Goal: Transaction & Acquisition: Obtain resource

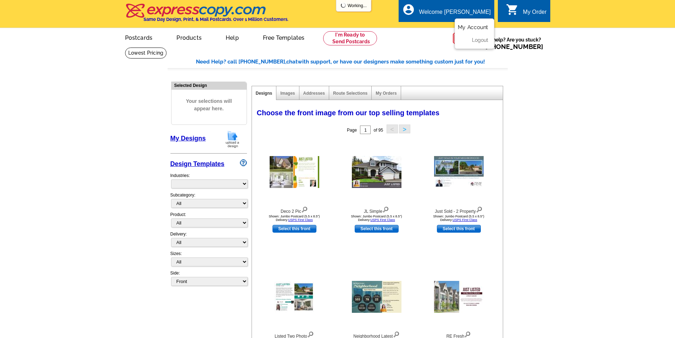
click at [469, 27] on link "My Account" at bounding box center [473, 27] width 30 height 6
select select "785"
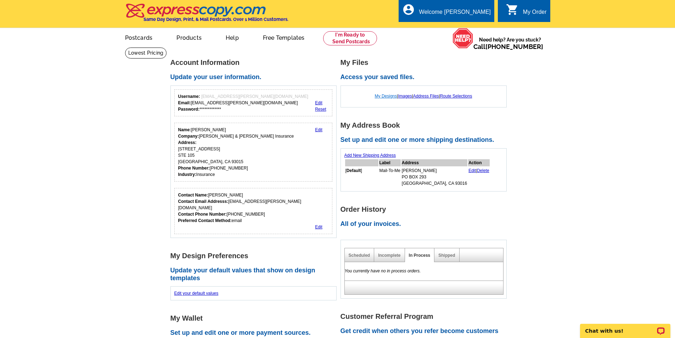
click at [391, 98] on link "My Designs" at bounding box center [386, 96] width 22 height 5
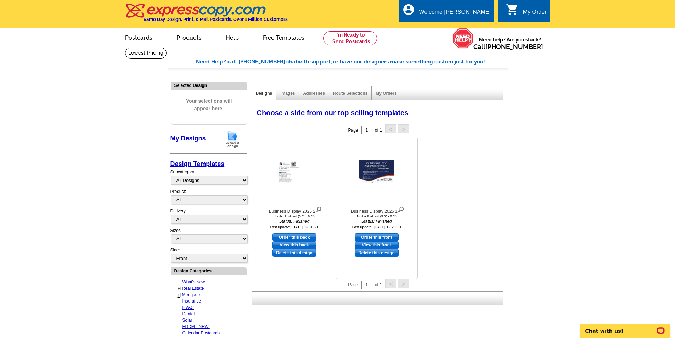
click at [374, 179] on img at bounding box center [376, 171] width 35 height 23
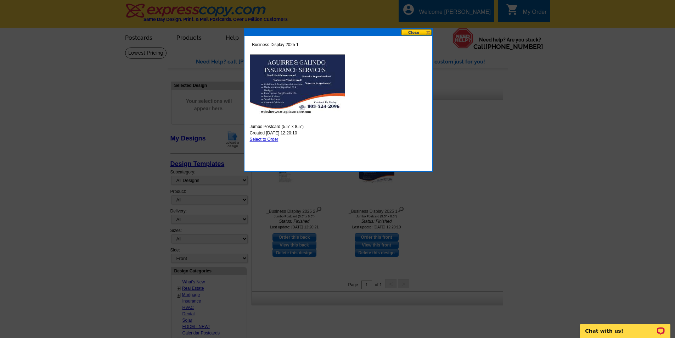
click at [287, 89] on img at bounding box center [297, 85] width 95 height 63
click at [416, 35] on div at bounding box center [339, 32] width 188 height 7
click at [413, 34] on button at bounding box center [416, 32] width 31 height 7
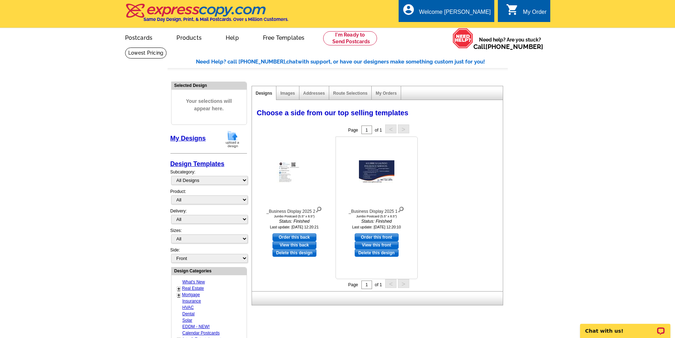
click at [394, 245] on link "View this front" at bounding box center [377, 245] width 44 height 8
click at [292, 247] on link "View this back" at bounding box center [295, 245] width 44 height 8
click at [484, 210] on div "Choose a side from our top selling templates Select one of the templates below …" at bounding box center [379, 197] width 254 height 187
click at [198, 105] on span "Your selections will appear here." at bounding box center [209, 104] width 65 height 29
click at [476, 16] on div "Welcome [PERSON_NAME]" at bounding box center [455, 14] width 72 height 10
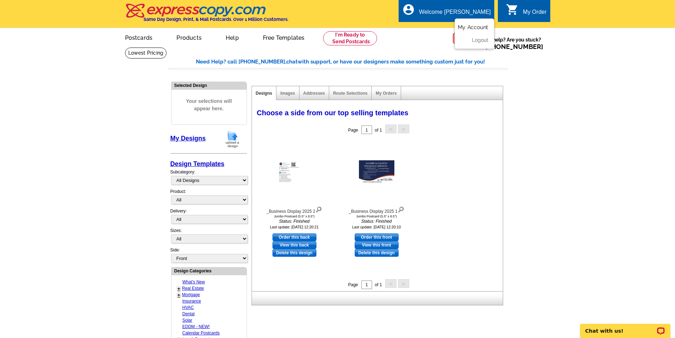
click at [472, 29] on link "My Account" at bounding box center [473, 27] width 30 height 6
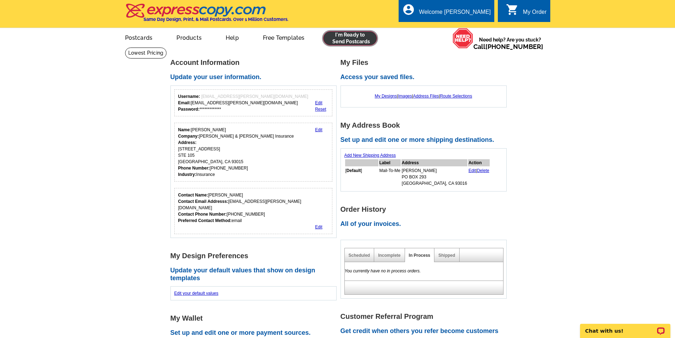
click at [362, 33] on link at bounding box center [350, 38] width 54 height 14
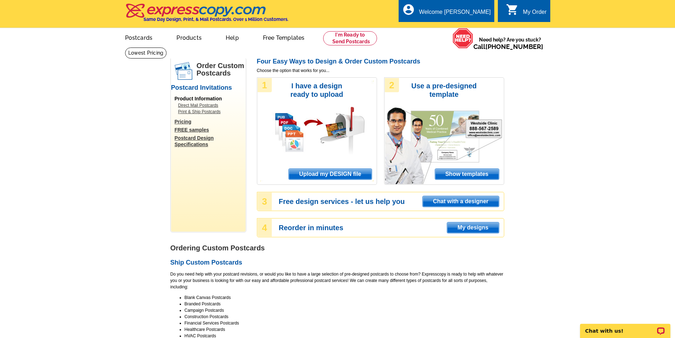
click at [350, 174] on span "Upload my DESIGN file" at bounding box center [330, 174] width 83 height 11
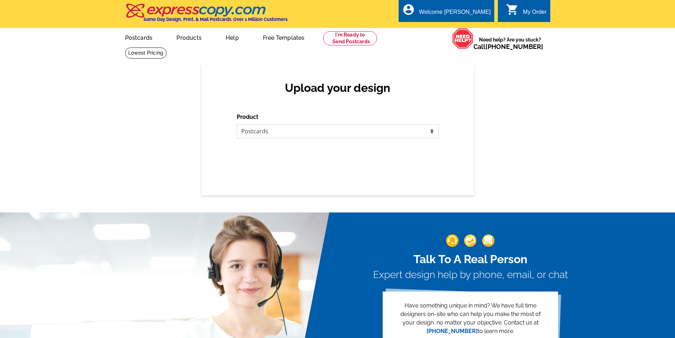
click at [308, 126] on select "Please select the type of file... Postcards Business Cards Letters and flyers G…" at bounding box center [338, 131] width 202 height 14
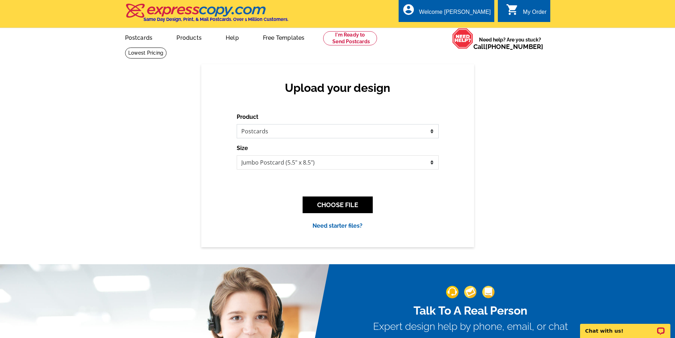
click at [308, 126] on select "Please select the type of file... Postcards Business Cards Letters and flyers G…" at bounding box center [338, 131] width 202 height 14
click at [335, 161] on select "Jumbo Postcard (5.5" x 8.5") Regular Postcard (4.25" x 5.6") Panoramic Postcard…" at bounding box center [338, 162] width 202 height 14
click at [340, 200] on button "CHOOSE FILE" at bounding box center [338, 204] width 70 height 17
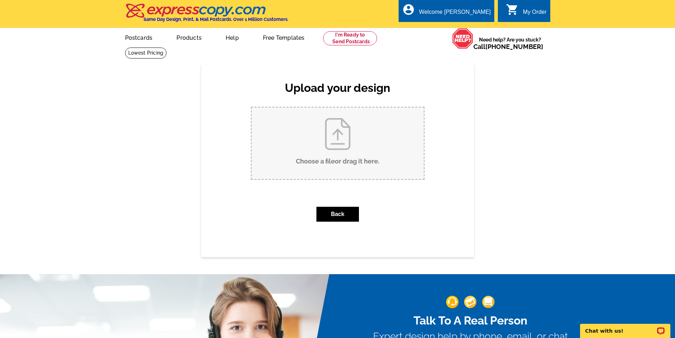
click at [345, 151] on input "Choose a file or drag it here ." at bounding box center [338, 143] width 172 height 72
click at [519, 12] on link "0 shopping_cart My Order" at bounding box center [526, 12] width 41 height 9
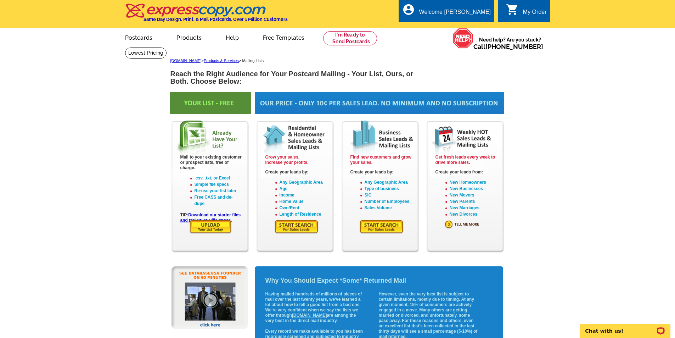
click at [376, 228] on img at bounding box center [381, 226] width 45 height 15
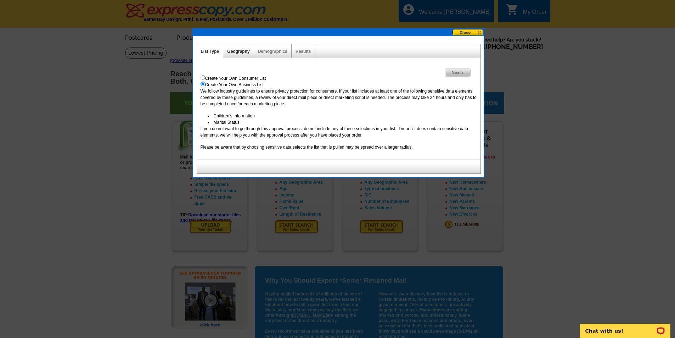
click at [236, 52] on link "Geography" at bounding box center [238, 51] width 22 height 5
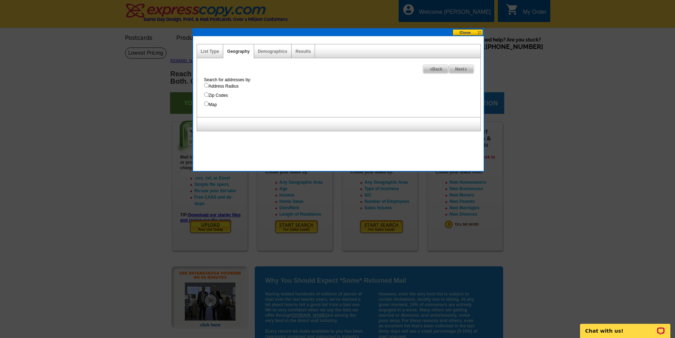
click at [219, 93] on label "Zip Codes" at bounding box center [342, 95] width 277 height 6
click at [209, 93] on input "Zip Codes" at bounding box center [206, 94] width 5 height 5
radio input "true"
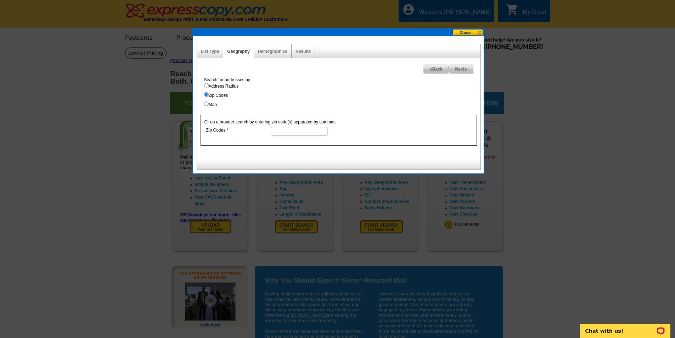
click at [290, 135] on input "Zip Codes" at bounding box center [299, 131] width 57 height 9
type input "93060"
click at [415, 117] on div "Or do a broader search by entering zip code(s) separated by commas. Zip Codes 9…" at bounding box center [339, 130] width 277 height 31
click at [467, 68] on img at bounding box center [466, 69] width 3 height 3
select select
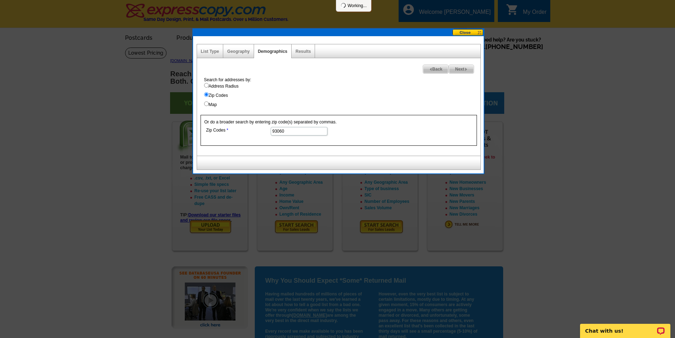
select select
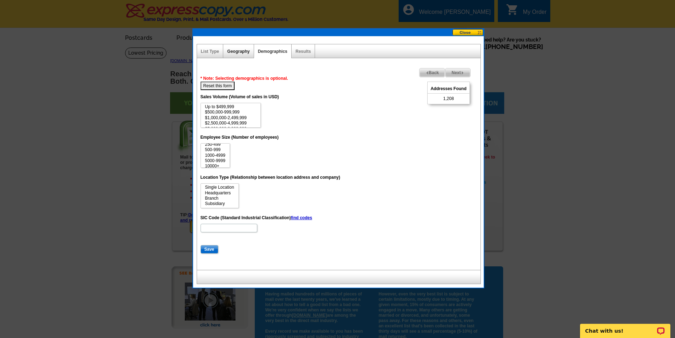
click at [234, 53] on link "Geography" at bounding box center [238, 51] width 22 height 5
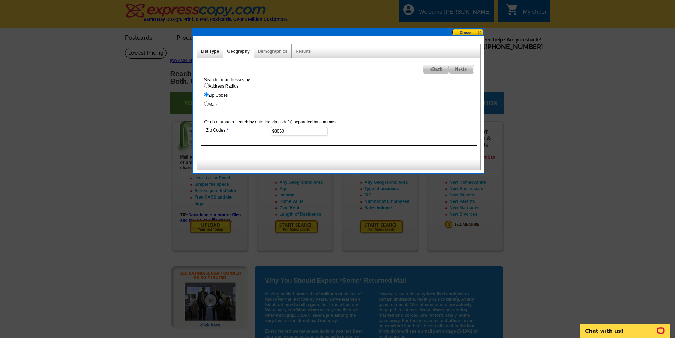
click at [208, 51] on link "List Type" at bounding box center [210, 51] width 18 height 5
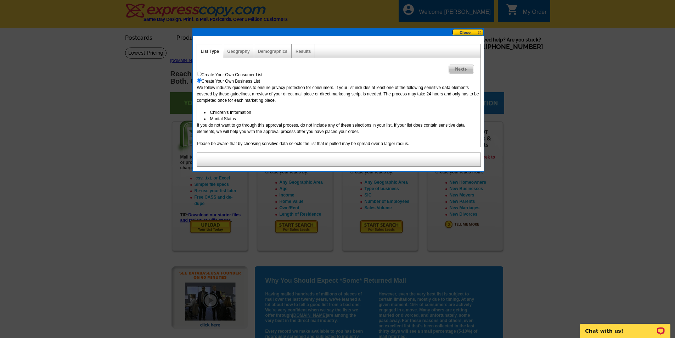
click at [232, 47] on div "Geography" at bounding box center [238, 51] width 30 height 14
click at [244, 52] on link "Geography" at bounding box center [238, 51] width 22 height 5
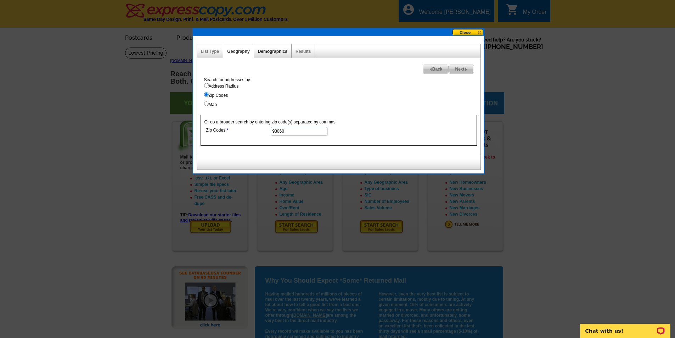
click at [276, 52] on link "Demographics" at bounding box center [272, 51] width 29 height 5
select select
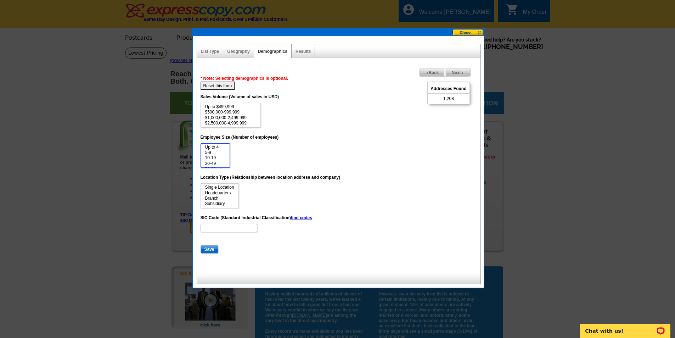
scroll to position [35, 0]
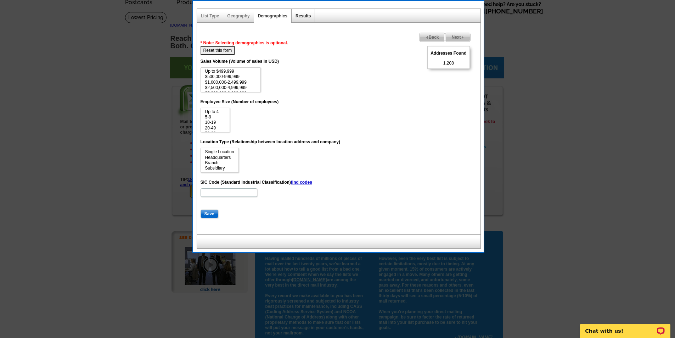
click at [298, 16] on link "Results" at bounding box center [303, 15] width 15 height 5
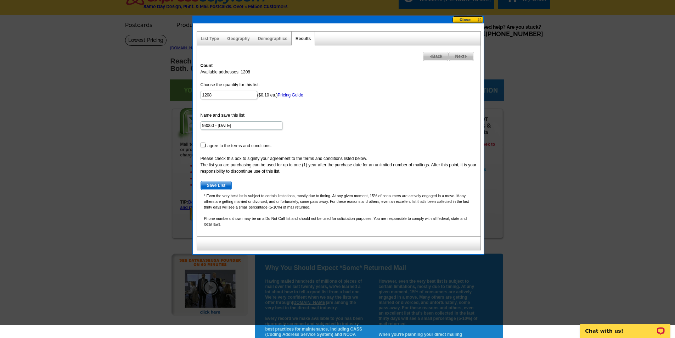
scroll to position [0, 0]
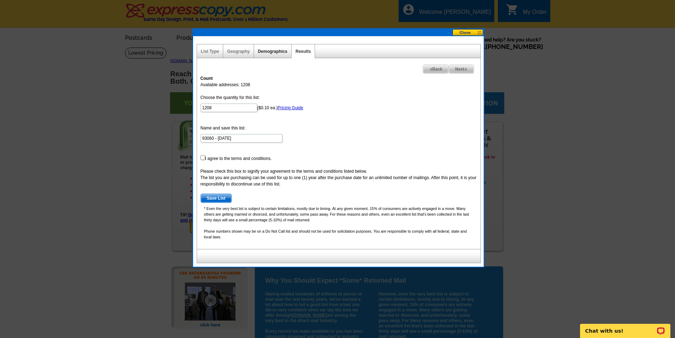
click at [263, 50] on link "Demographics" at bounding box center [272, 51] width 29 height 5
select select
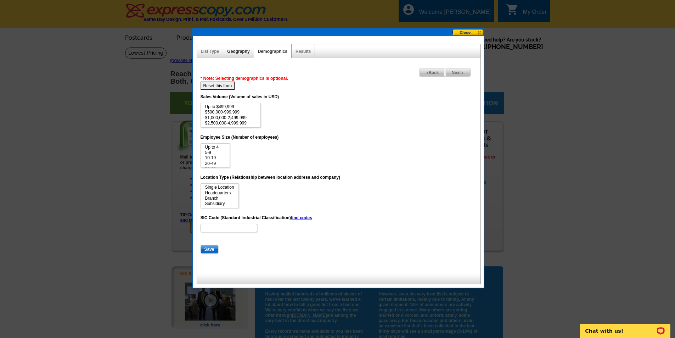
click at [244, 53] on link "Geography" at bounding box center [238, 51] width 22 height 5
click at [204, 49] on div "List Type" at bounding box center [210, 51] width 27 height 14
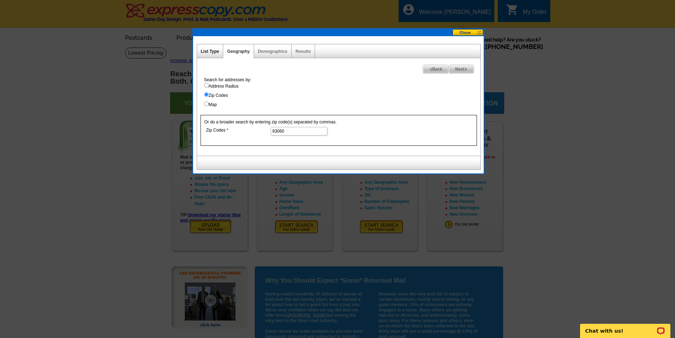
click at [210, 52] on link "List Type" at bounding box center [210, 51] width 18 height 5
click at [245, 52] on link "Geography" at bounding box center [238, 51] width 22 height 5
click at [272, 54] on link "Demographics" at bounding box center [272, 51] width 29 height 5
click at [297, 54] on link "Results" at bounding box center [303, 51] width 15 height 5
select select
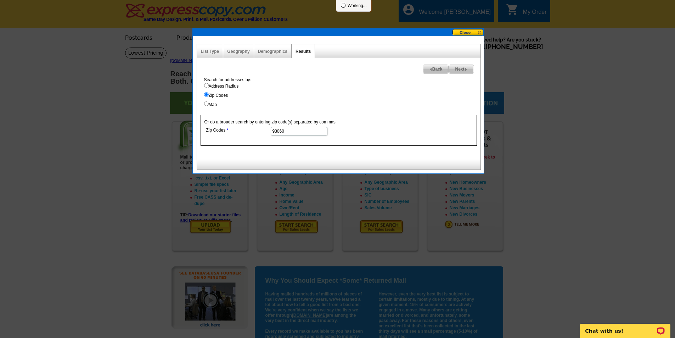
select select
click at [275, 52] on link "Demographics" at bounding box center [272, 51] width 29 height 5
select select
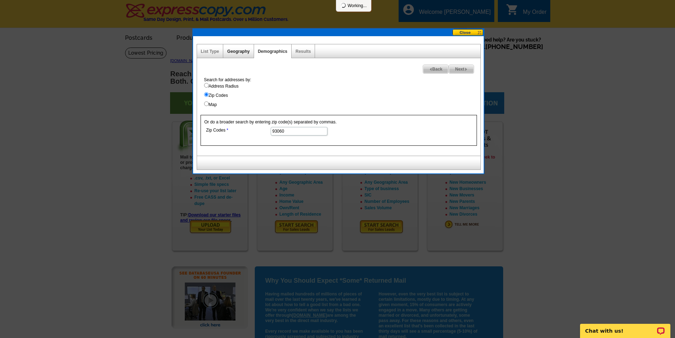
select select
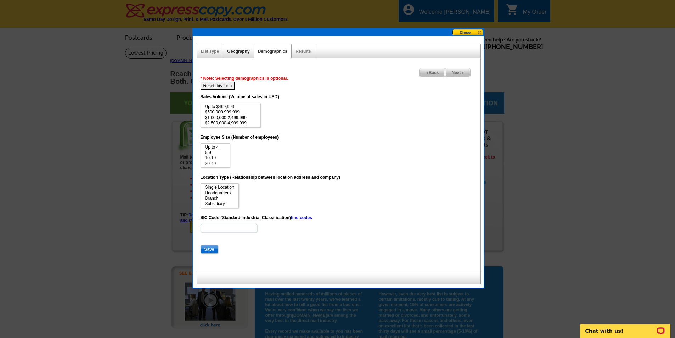
click at [243, 51] on link "Geography" at bounding box center [238, 51] width 22 height 5
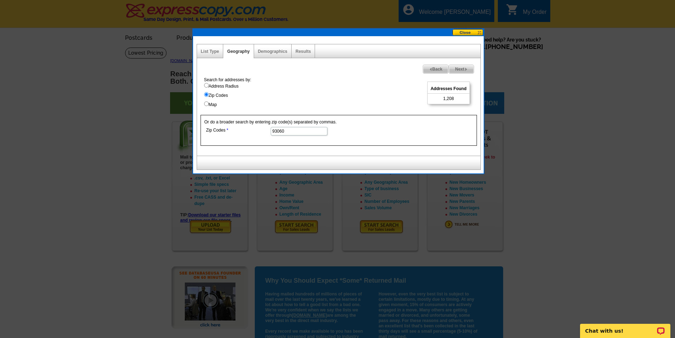
click at [291, 32] on div at bounding box center [338, 32] width 291 height 7
click at [283, 51] on link "Demographics" at bounding box center [272, 51] width 29 height 5
click at [302, 54] on link "Results" at bounding box center [303, 51] width 15 height 5
click at [273, 53] on link "Demographics" at bounding box center [272, 51] width 29 height 5
click at [242, 50] on link "Geography" at bounding box center [238, 51] width 22 height 5
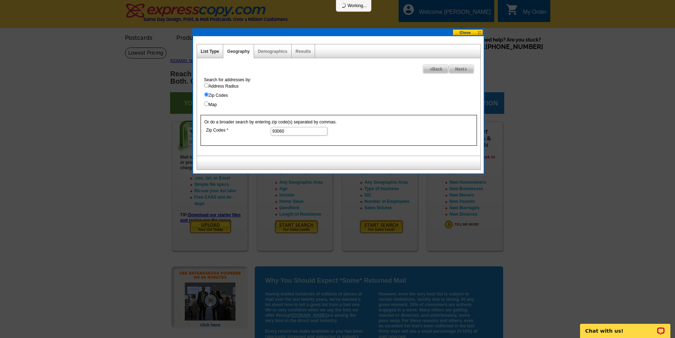
click at [216, 51] on link "List Type" at bounding box center [210, 51] width 18 height 5
click at [251, 50] on div "Geography" at bounding box center [238, 51] width 30 height 14
click at [272, 51] on link "Demographics" at bounding box center [272, 51] width 29 height 5
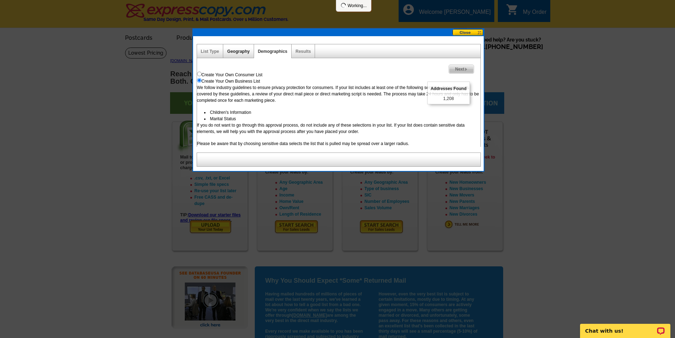
click at [244, 51] on link "Geography" at bounding box center [238, 51] width 22 height 5
click at [304, 53] on link "Results" at bounding box center [303, 51] width 15 height 5
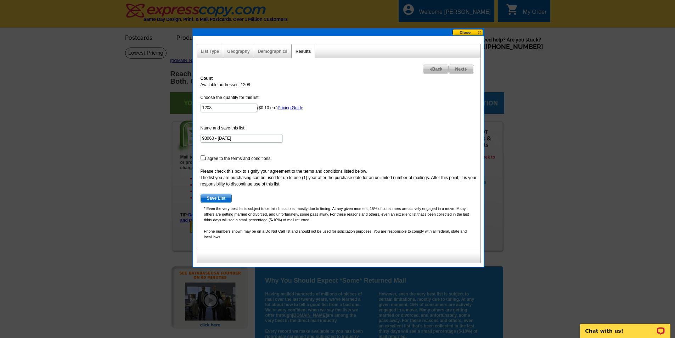
click at [218, 158] on form "Choose the quantity for this list: 1208 ($0.10 ea.) Pricing Guide Name and save…" at bounding box center [339, 148] width 277 height 108
click at [201, 159] on input "checkbox" at bounding box center [203, 157] width 5 height 5
checkbox input "true"
click at [225, 197] on span "Save List" at bounding box center [216, 198] width 31 height 9
